Goal: Transaction & Acquisition: Purchase product/service

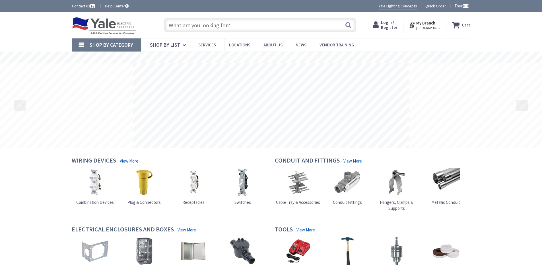
click at [389, 23] on span "Login / Register" at bounding box center [389, 25] width 16 height 11
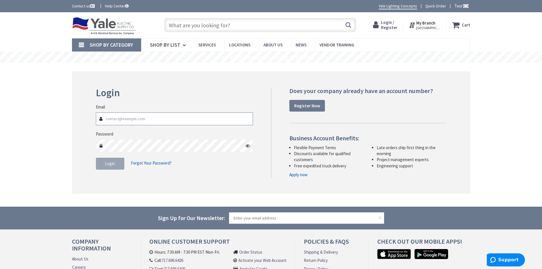
type input "[EMAIL_ADDRESS][DOMAIN_NAME]"
click at [109, 162] on span "Login" at bounding box center [110, 163] width 10 height 5
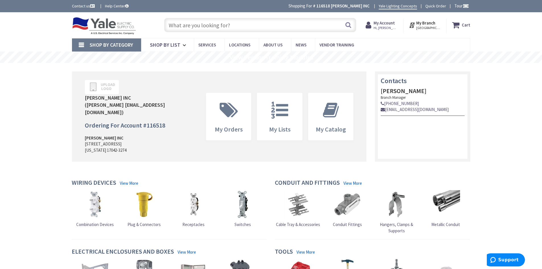
click at [258, 24] on input "text" at bounding box center [260, 25] width 192 height 14
paste input "7429"
type input "7429"
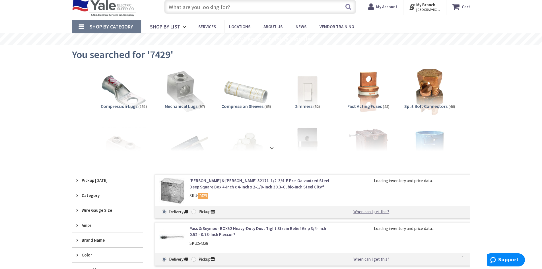
scroll to position [28, 0]
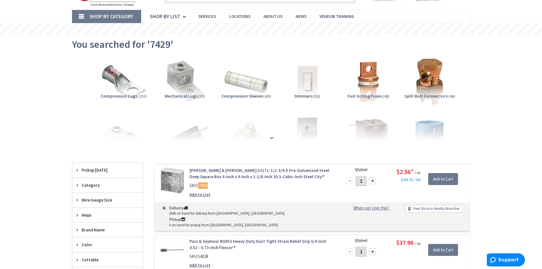
click at [362, 180] on input "1" at bounding box center [360, 181] width 11 height 10
type input "18"
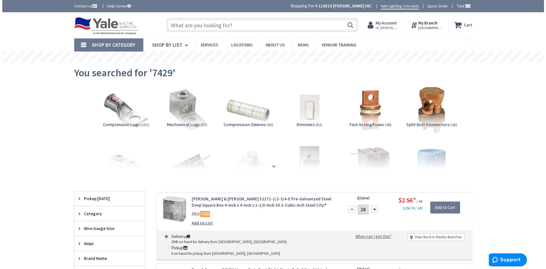
scroll to position [28, 0]
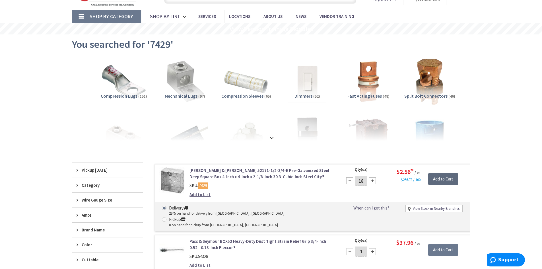
click at [446, 180] on input "Add to Cart" at bounding box center [443, 179] width 30 height 12
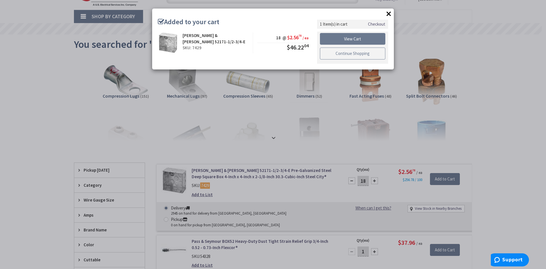
click at [346, 57] on link "Continue Shopping" at bounding box center [352, 53] width 65 height 12
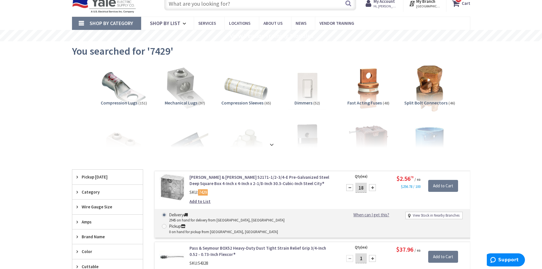
scroll to position [0, 0]
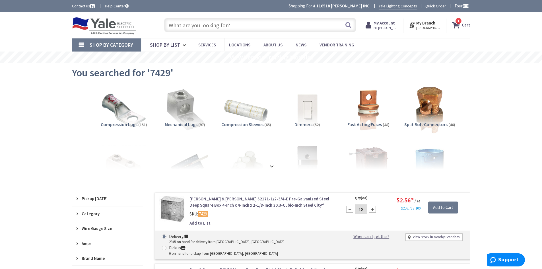
click at [265, 27] on input "text" at bounding box center [260, 25] width 192 height 14
paste input "380042"
type input "380042"
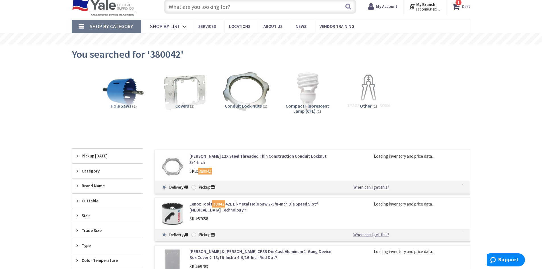
scroll to position [28, 0]
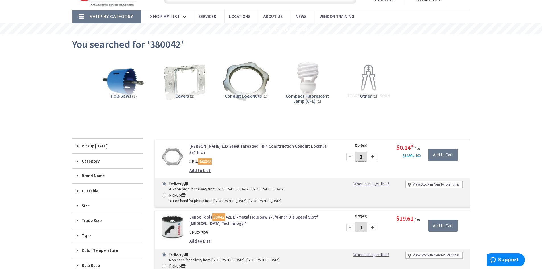
click at [361, 158] on input "1" at bounding box center [360, 157] width 11 height 10
type input "32"
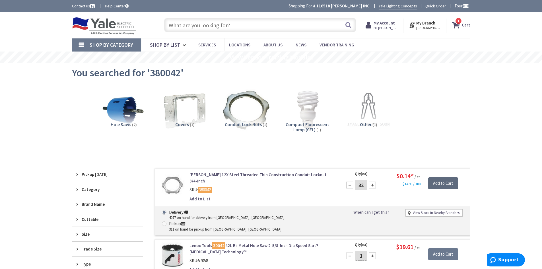
click at [446, 185] on input "Add to Cart" at bounding box center [443, 183] width 30 height 12
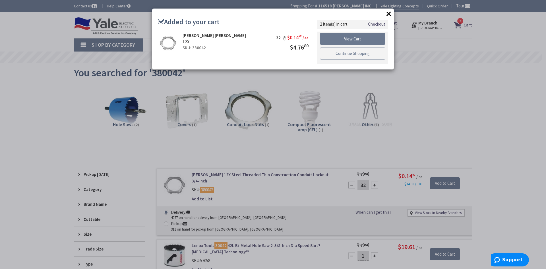
click at [368, 55] on link "Continue Shopping" at bounding box center [352, 53] width 65 height 12
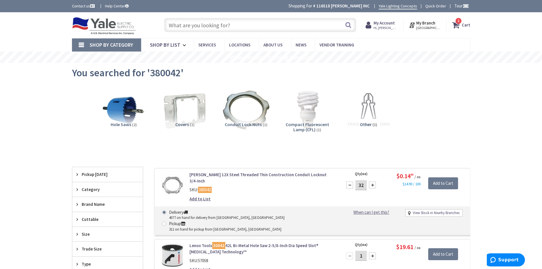
click at [456, 28] on icon at bounding box center [457, 25] width 10 height 10
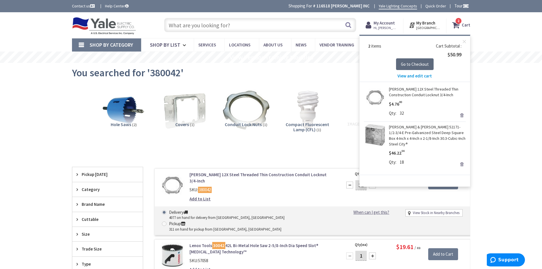
click at [418, 65] on span "Go to Checkout" at bounding box center [415, 63] width 28 height 5
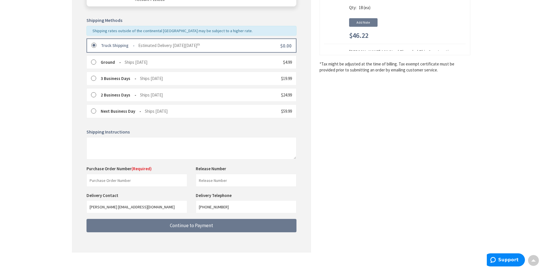
scroll to position [135, 0]
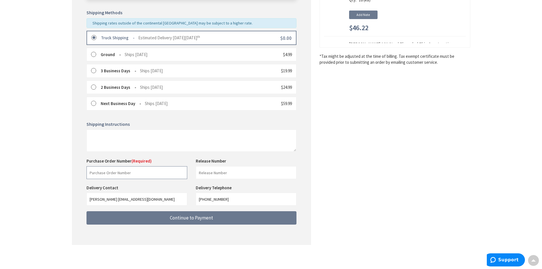
click at [144, 171] on input "text" at bounding box center [136, 172] width 101 height 13
paste input "224115865"
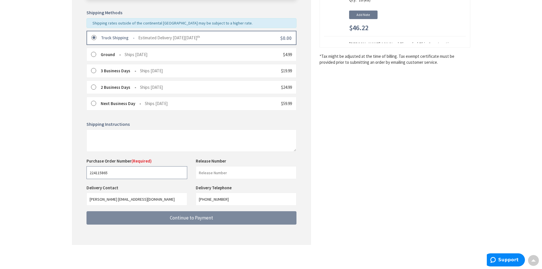
type input "224115865"
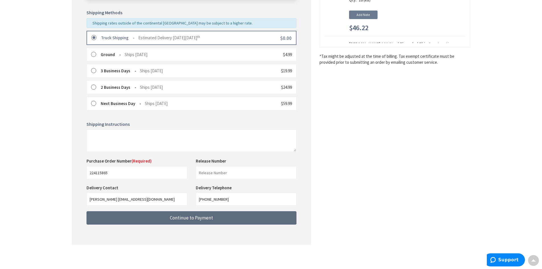
click at [184, 220] on span "Continue to Payment" at bounding box center [191, 217] width 43 height 6
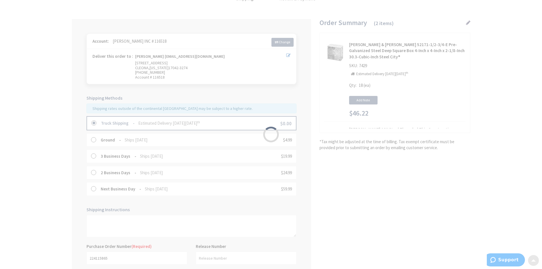
scroll to position [22, 0]
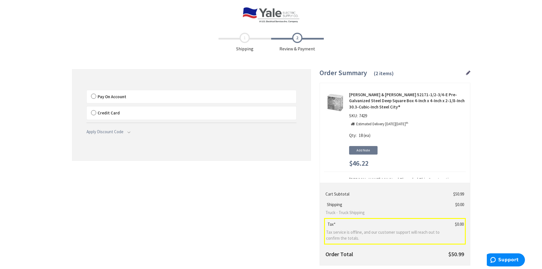
click at [174, 96] on label "Pay On Account" at bounding box center [191, 96] width 209 height 13
click at [87, 91] on input "Pay On Account" at bounding box center [87, 91] width 0 height 0
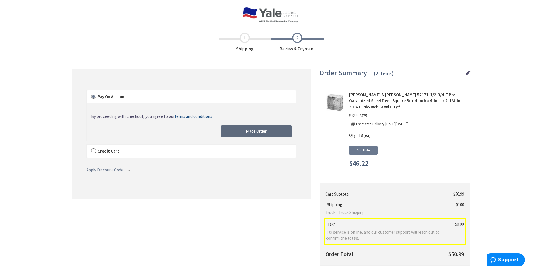
click at [240, 131] on button "Place Order" at bounding box center [256, 131] width 71 height 12
